Goal: Transaction & Acquisition: Purchase product/service

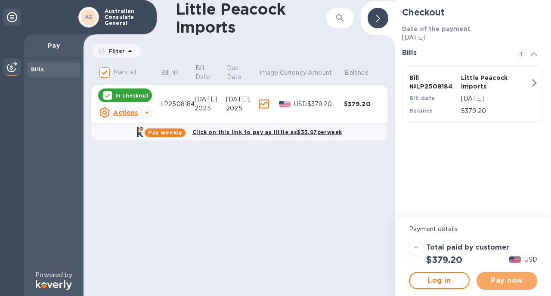
click at [506, 280] on span "Pay now" at bounding box center [506, 281] width 47 height 10
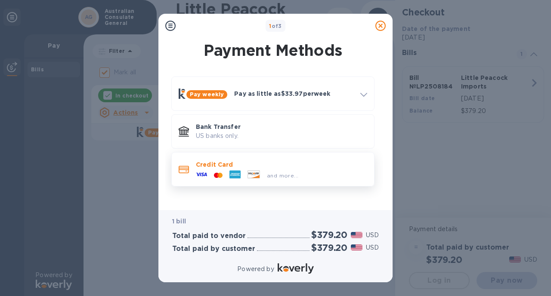
click at [284, 173] on div "and more..." at bounding box center [282, 175] width 38 height 9
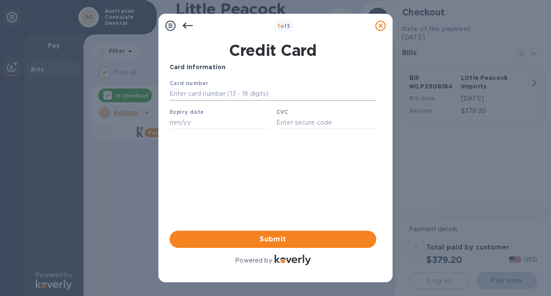
click at [252, 93] on input "text" at bounding box center [273, 94] width 207 height 13
type input "4"
type input "[CREDIT_CARD_NUMBER]"
type input "09/27"
type input "246"
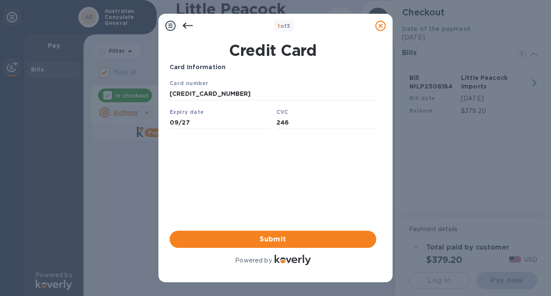
click at [278, 192] on div "Card Information Your browser does not support iframes Submit Powered by" at bounding box center [273, 165] width 207 height 204
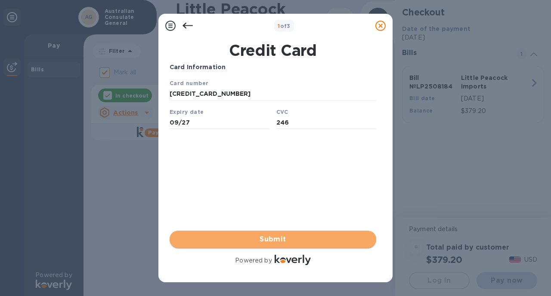
click at [263, 241] on span "Submit" at bounding box center [272, 240] width 193 height 10
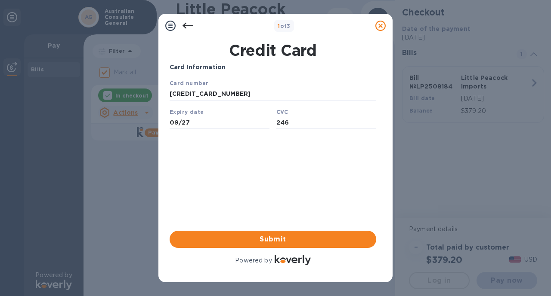
click at [296, 167] on div "Card Information Your browser does not support iframes Submit Powered by" at bounding box center [273, 165] width 207 height 204
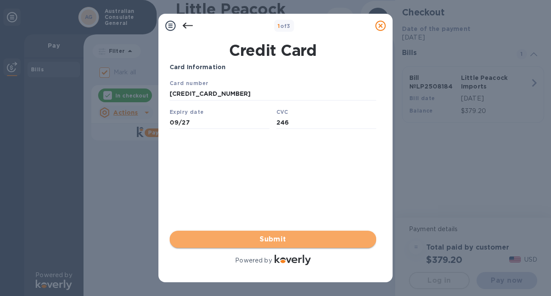
click at [268, 239] on span "Submit" at bounding box center [272, 240] width 193 height 10
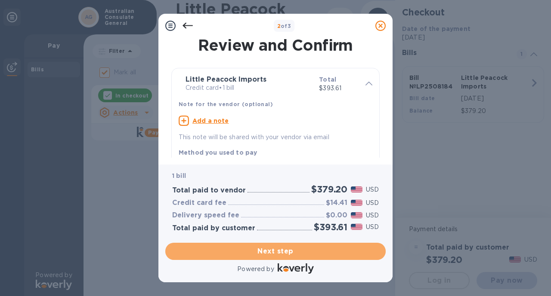
click at [268, 247] on span "Next step" at bounding box center [275, 252] width 207 height 10
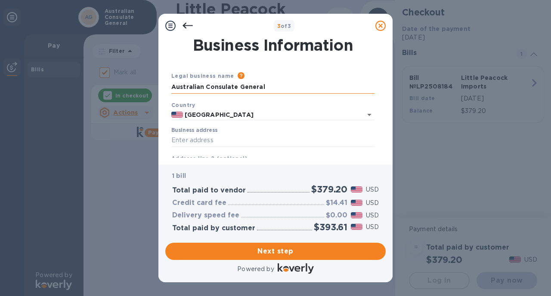
drag, startPoint x: 265, startPoint y: 83, endPoint x: 185, endPoint y: 81, distance: 79.6
click at [185, 81] on input "Australian Consulate General" at bounding box center [272, 87] width 203 height 13
drag, startPoint x: 263, startPoint y: 86, endPoint x: 208, endPoint y: 87, distance: 55.1
click at [208, 87] on input "Australian Consulate General" at bounding box center [272, 87] width 203 height 13
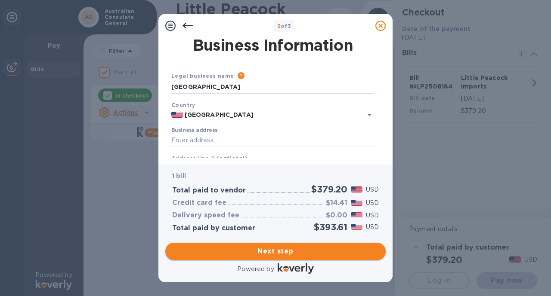
type input "[GEOGRAPHIC_DATA]"
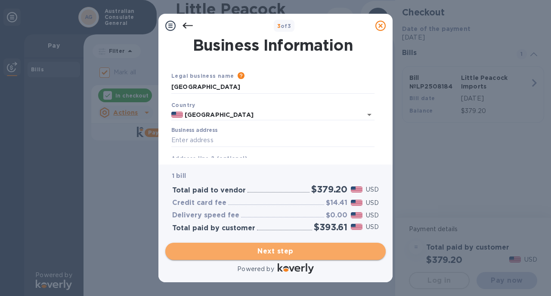
click at [250, 247] on span "Next step" at bounding box center [275, 252] width 207 height 10
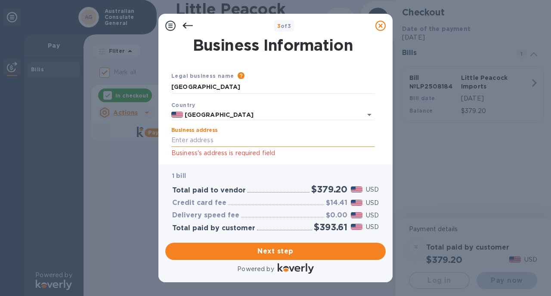
click at [179, 139] on input "Business address" at bounding box center [272, 140] width 203 height 13
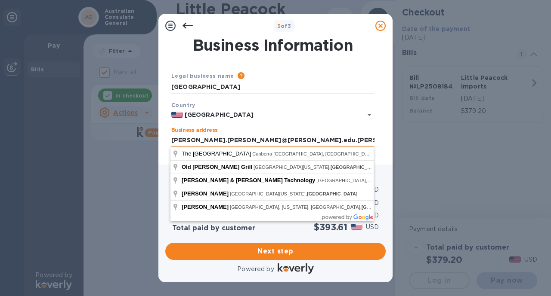
type input "[PERSON_NAME][EMAIL_ADDRESS][PERSON_NAME][PERSON_NAME][DOMAIN_NAME]"
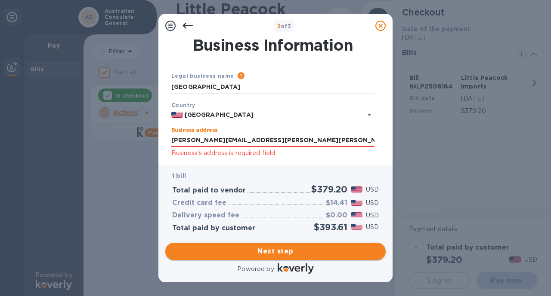
click at [279, 247] on span "Next step" at bounding box center [275, 252] width 207 height 10
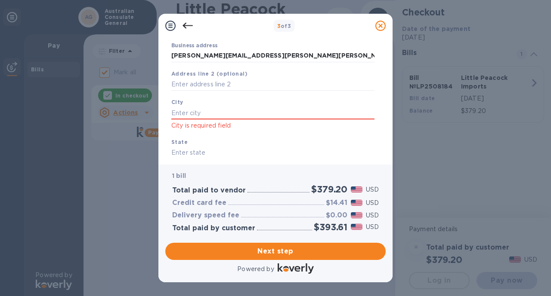
scroll to position [93, 0]
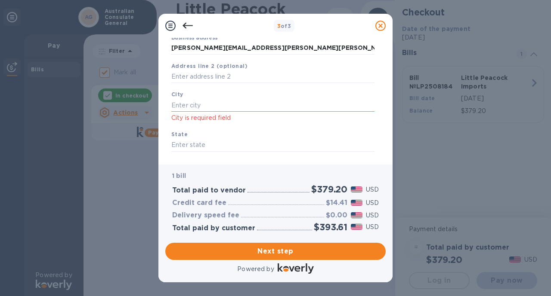
click at [174, 104] on input "text" at bounding box center [272, 105] width 203 height 13
type input "[US_STATE]"
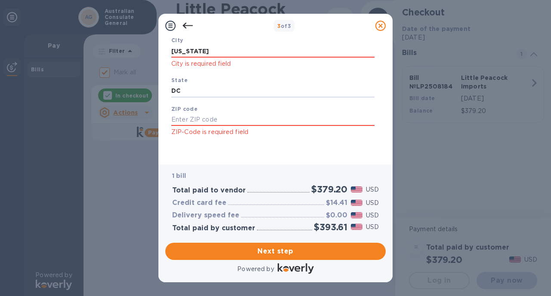
scroll to position [157, 0]
type input "DC"
click at [191, 114] on input "text" at bounding box center [272, 120] width 203 height 13
type input "20036"
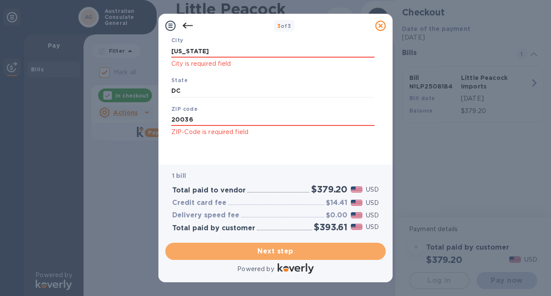
drag, startPoint x: 269, startPoint y: 242, endPoint x: 275, endPoint y: 241, distance: 6.3
click at [269, 247] on span "Next step" at bounding box center [275, 252] width 207 height 10
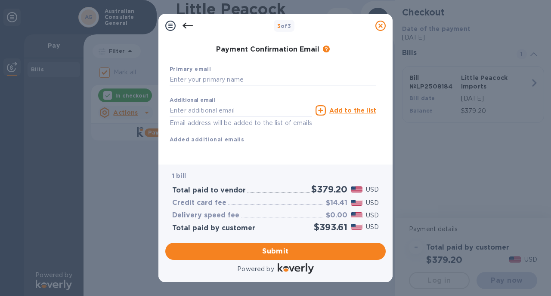
scroll to position [145, 0]
click at [276, 256] on span "Submit" at bounding box center [275, 252] width 207 height 10
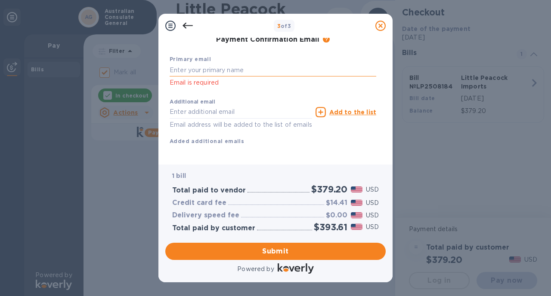
click at [191, 73] on input "text" at bounding box center [273, 70] width 207 height 13
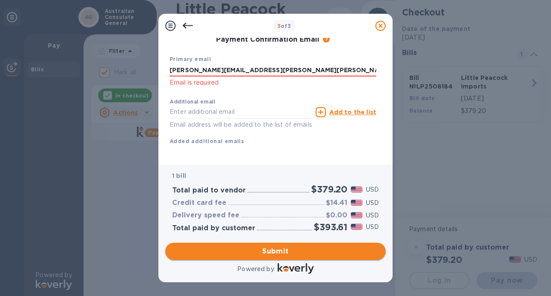
type input "[PERSON_NAME][EMAIL_ADDRESS][PERSON_NAME][PERSON_NAME][DOMAIN_NAME]"
click at [246, 252] on span "Submit" at bounding box center [275, 252] width 207 height 10
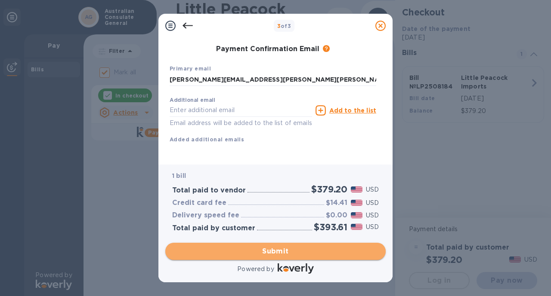
click at [246, 252] on span "Submit" at bounding box center [275, 252] width 207 height 10
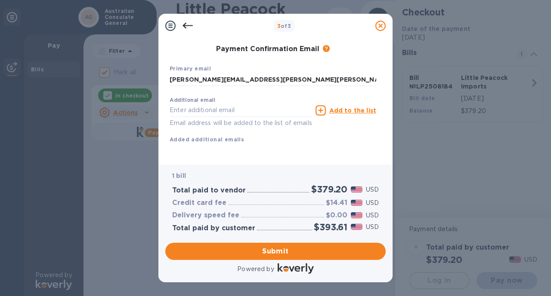
scroll to position [0, 0]
click at [278, 128] on div "Additional email Email address will be added to the list of emails Add to the l…" at bounding box center [273, 118] width 207 height 51
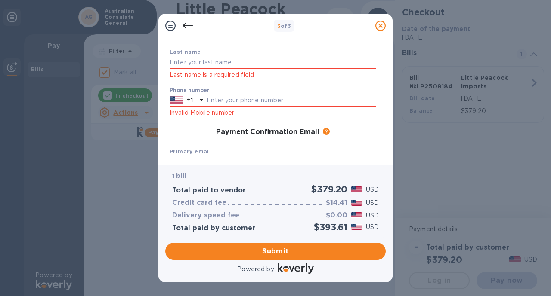
scroll to position [78, 0]
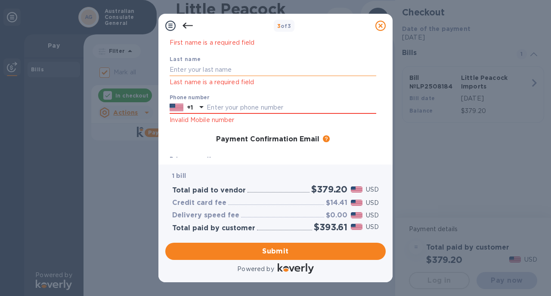
click at [208, 68] on input "text" at bounding box center [273, 70] width 207 height 13
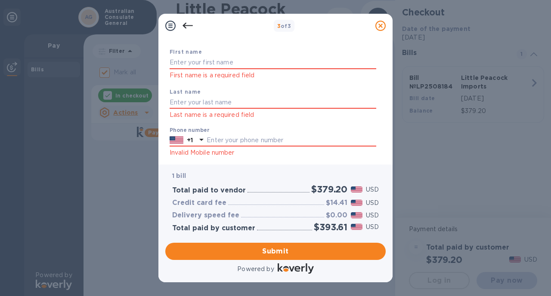
scroll to position [28, 0]
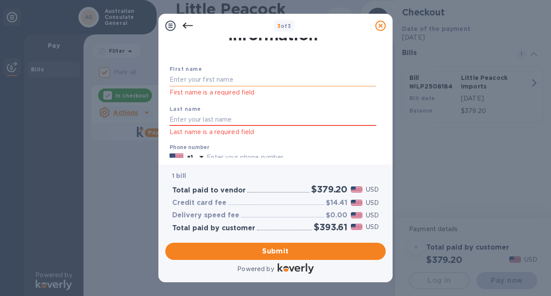
click at [188, 83] on input "text" at bounding box center [273, 80] width 207 height 13
type input "[PERSON_NAME]"
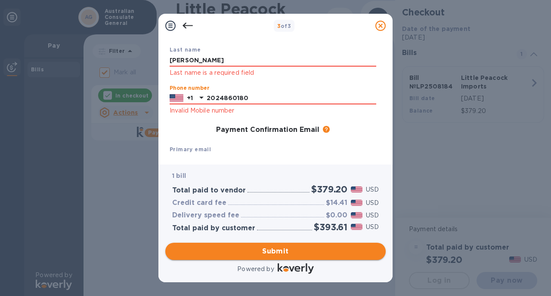
type input "2024860180"
click at [247, 249] on span "Submit" at bounding box center [275, 252] width 207 height 10
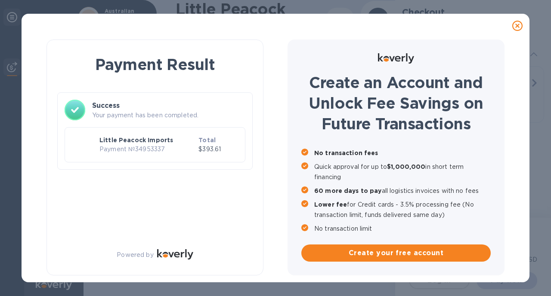
checkbox input "false"
